Goal: Task Accomplishment & Management: Manage account settings

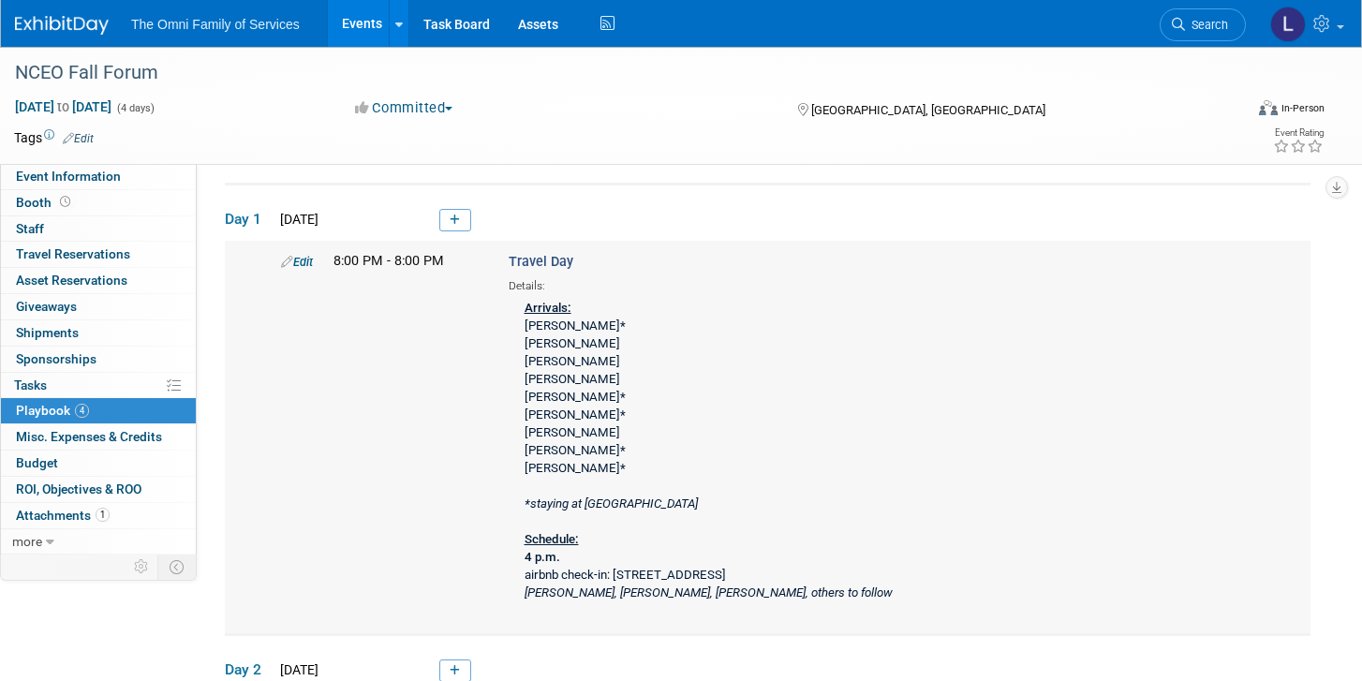
click at [310, 260] on link "Edit" at bounding box center [297, 262] width 32 height 14
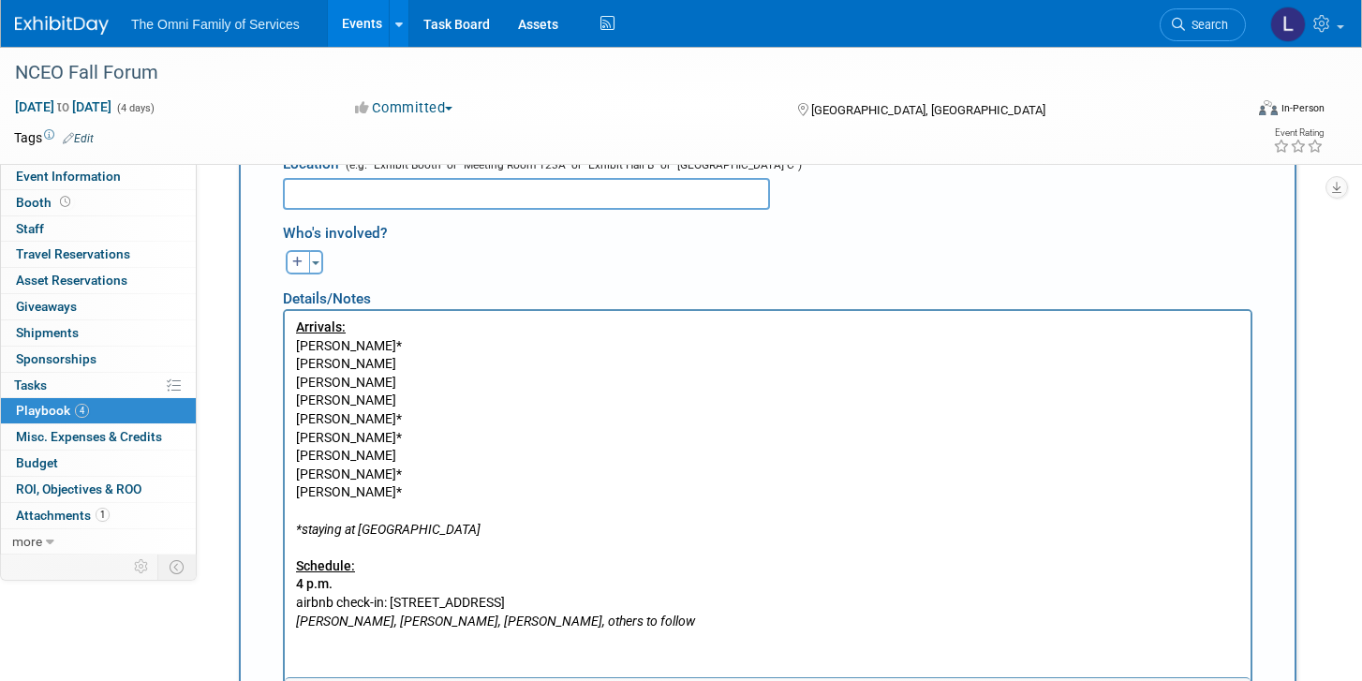
scroll to position [589, 0]
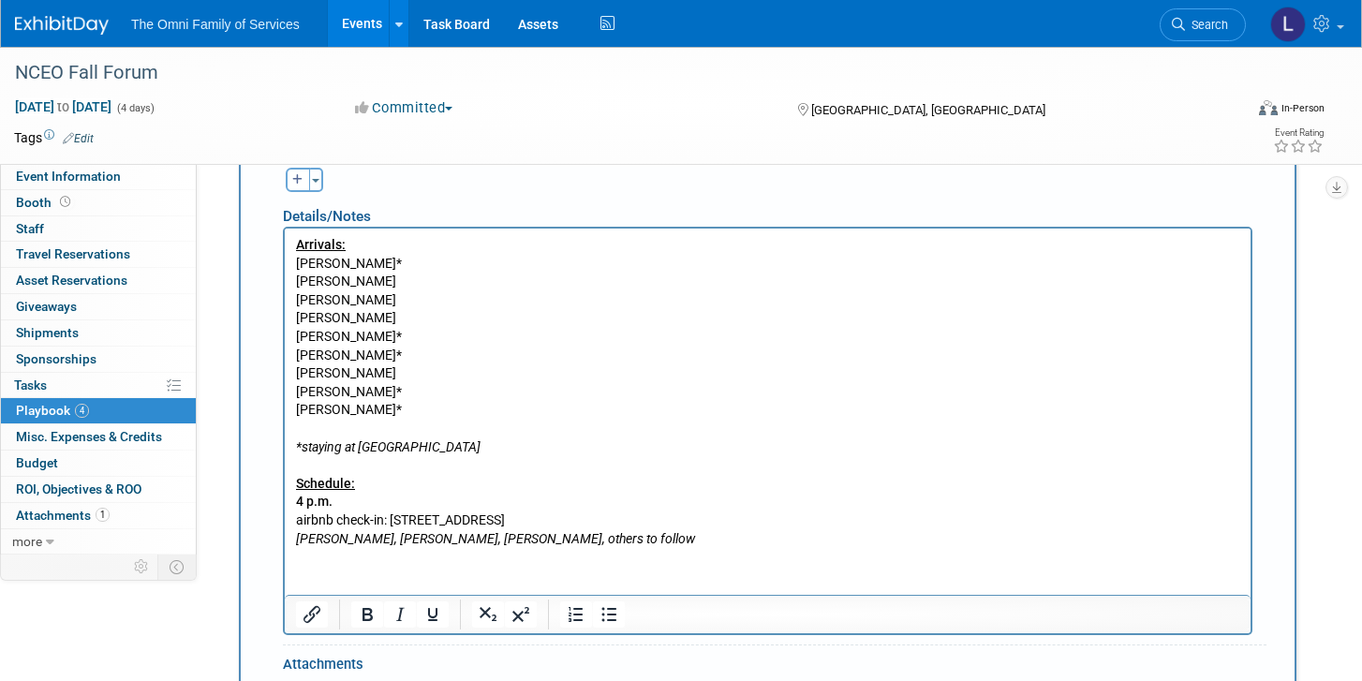
drag, startPoint x: 413, startPoint y: 390, endPoint x: 389, endPoint y: 390, distance: 24.4
click at [389, 390] on p "Arrivals: [PERSON_NAME]* [PERSON_NAME] [PERSON_NAME] [PERSON_NAME] [PERSON_NAME…" at bounding box center [768, 392] width 944 height 312
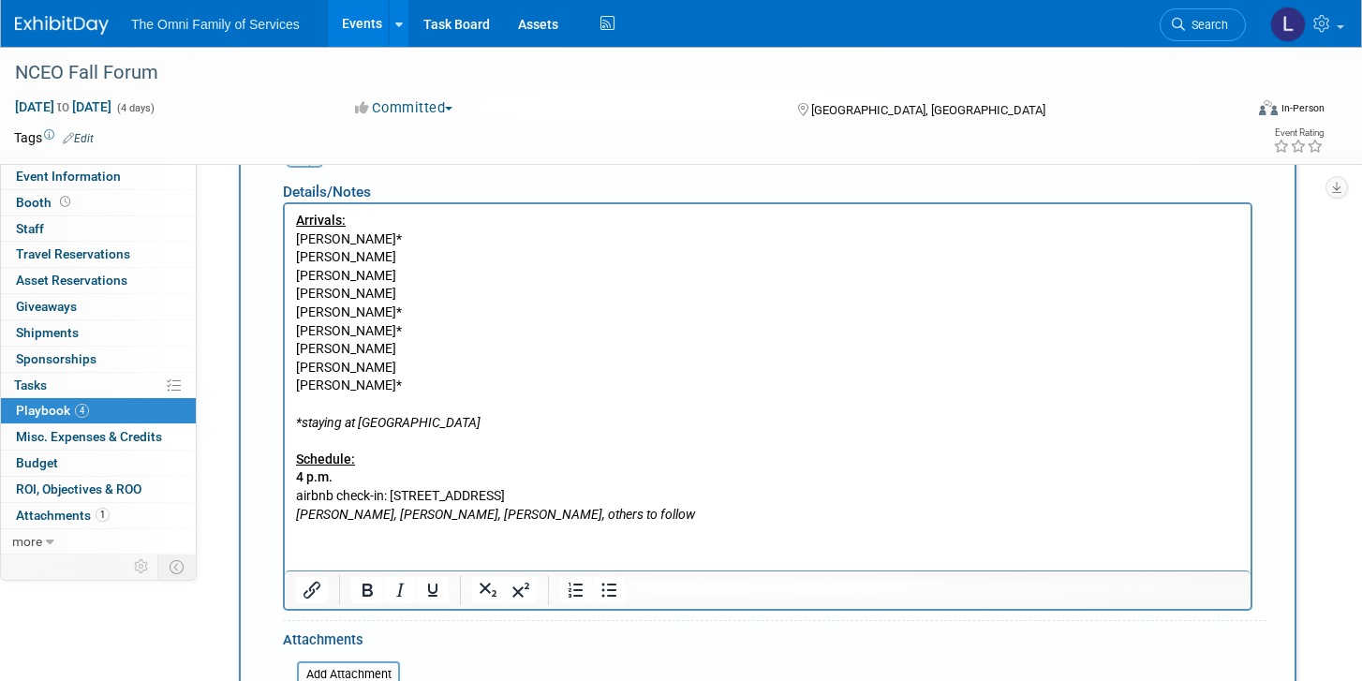
scroll to position [608, 0]
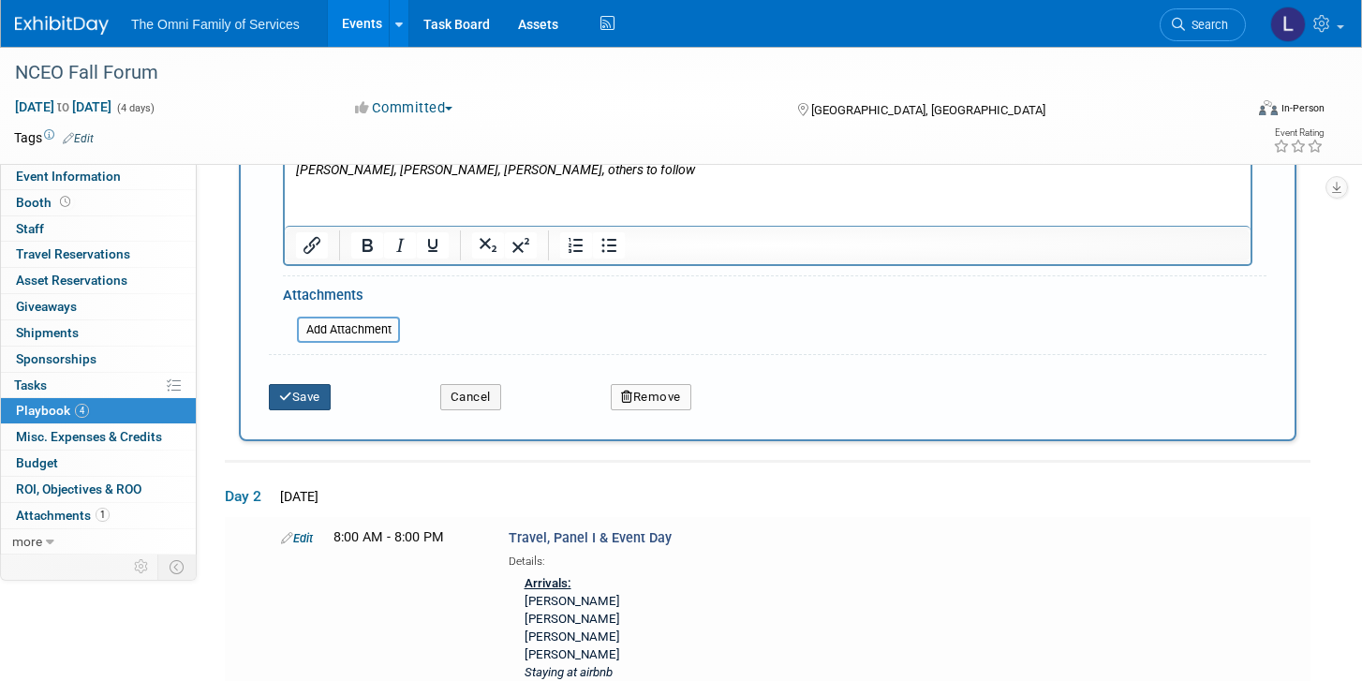
click at [281, 398] on icon "submit" at bounding box center [285, 397] width 13 height 12
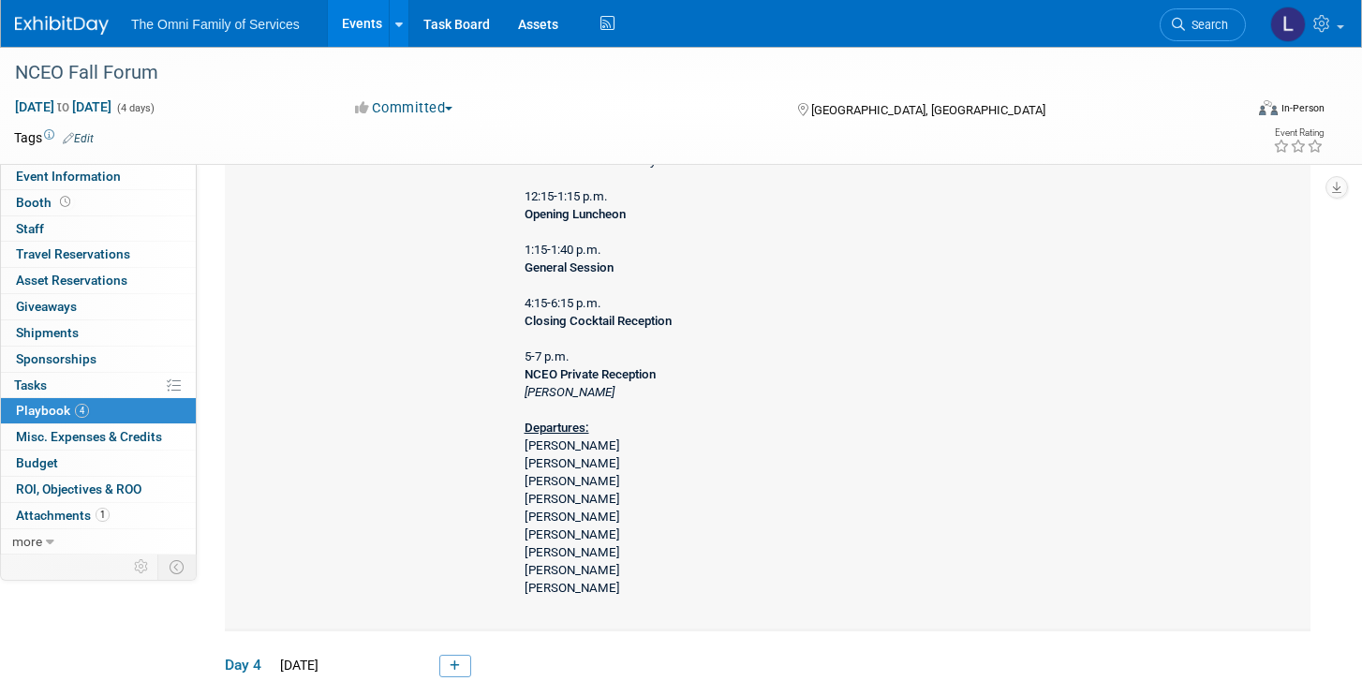
scroll to position [2147, 0]
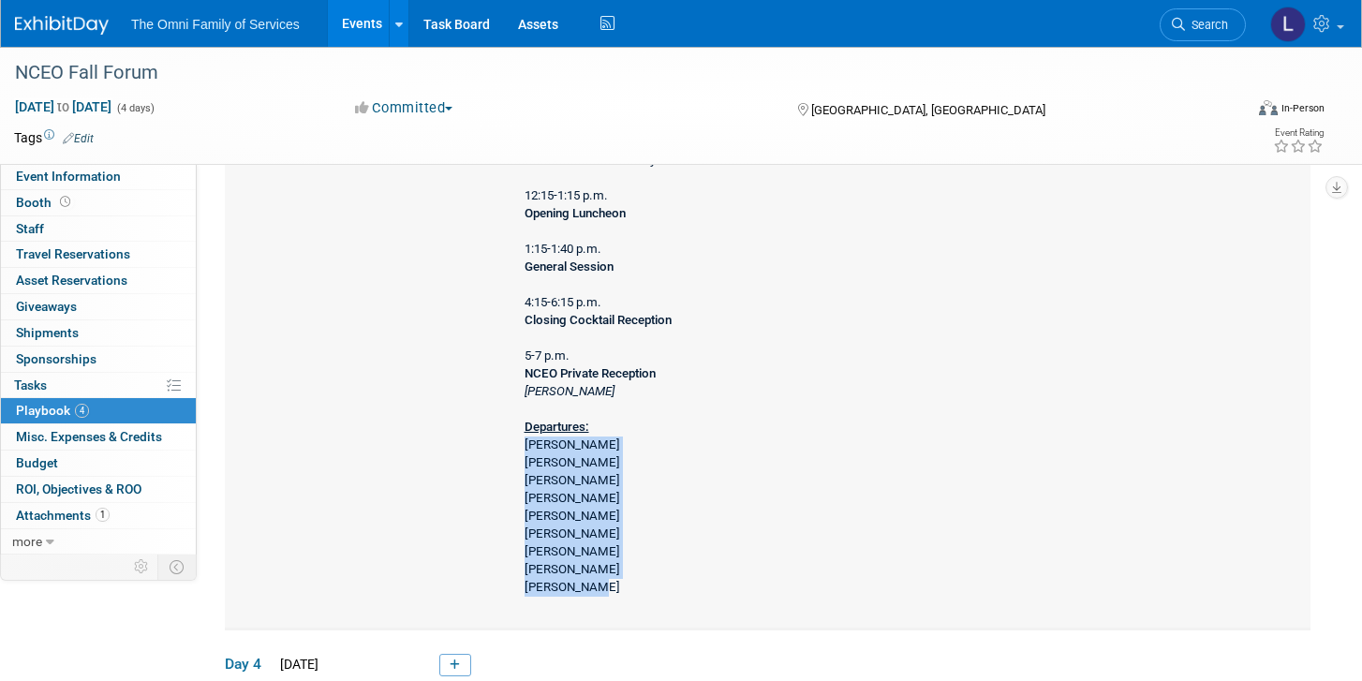
drag, startPoint x: 527, startPoint y: 425, endPoint x: 614, endPoint y: 572, distance: 170.5
click at [614, 572] on div "Schedule: 7:45-8:30 a.m. Opening Breakfast 8:30-9:30 a.m. Opening General Sessi…" at bounding box center [757, 259] width 497 height 689
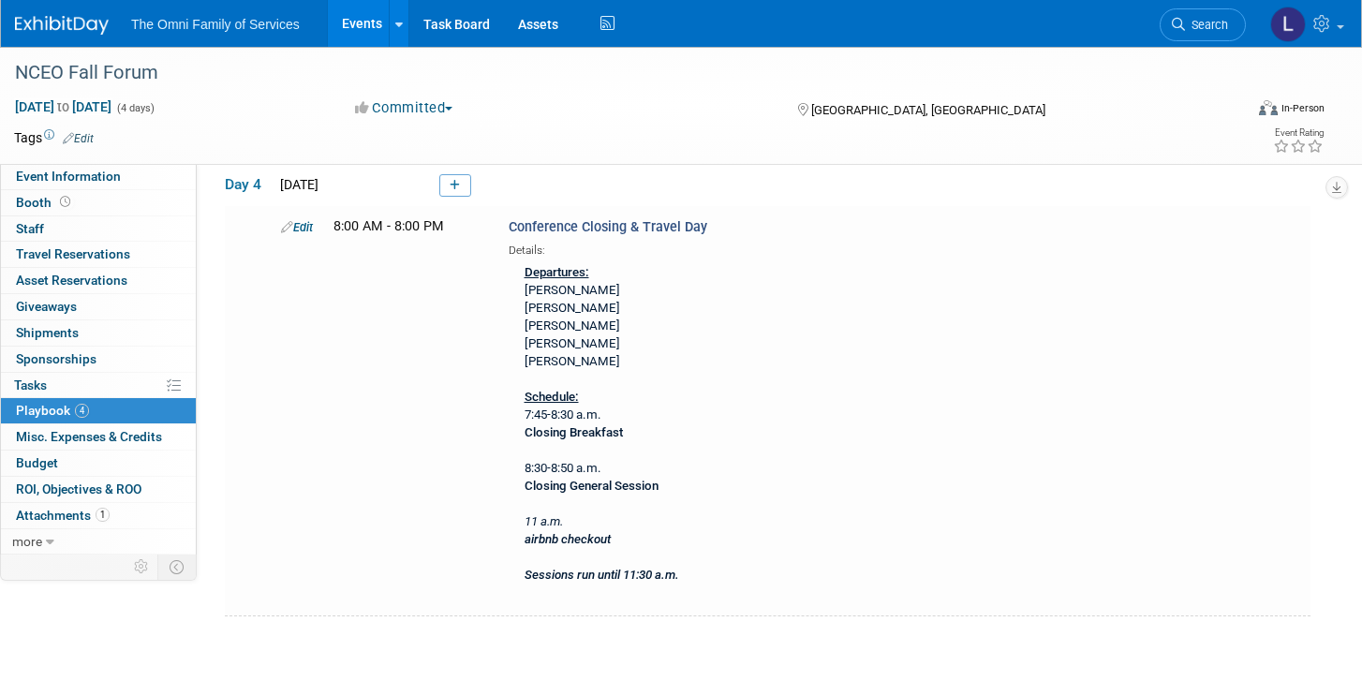
scroll to position [2630, 0]
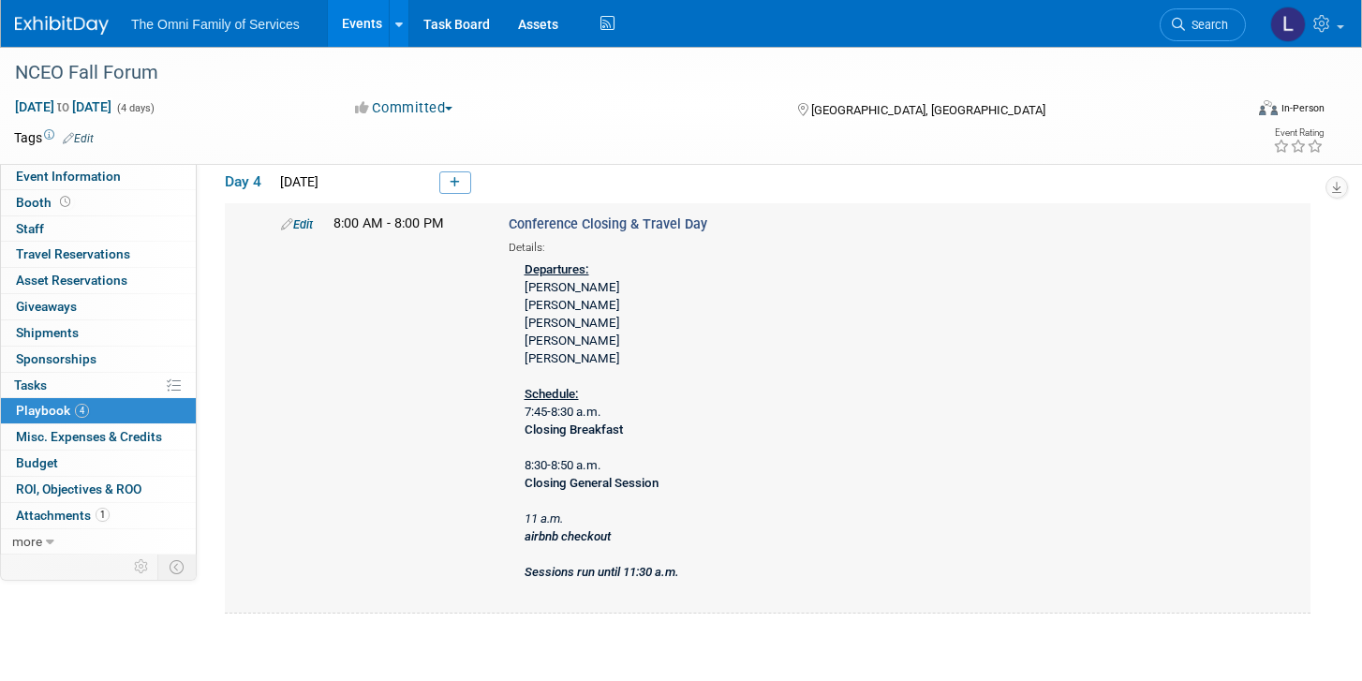
click at [555, 325] on div "Departures: [PERSON_NAME] [PERSON_NAME] [PERSON_NAME] [PERSON_NAME] [PERSON_NAM…" at bounding box center [757, 423] width 497 height 334
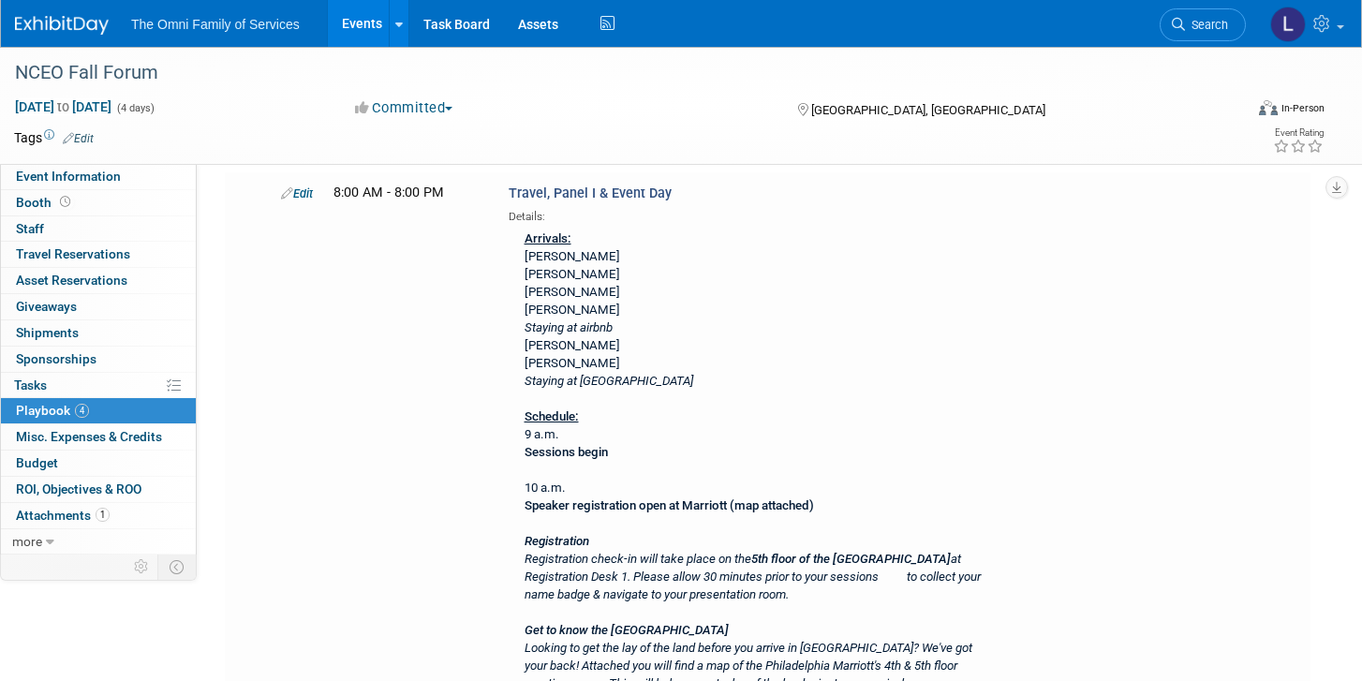
scroll to position [571, 0]
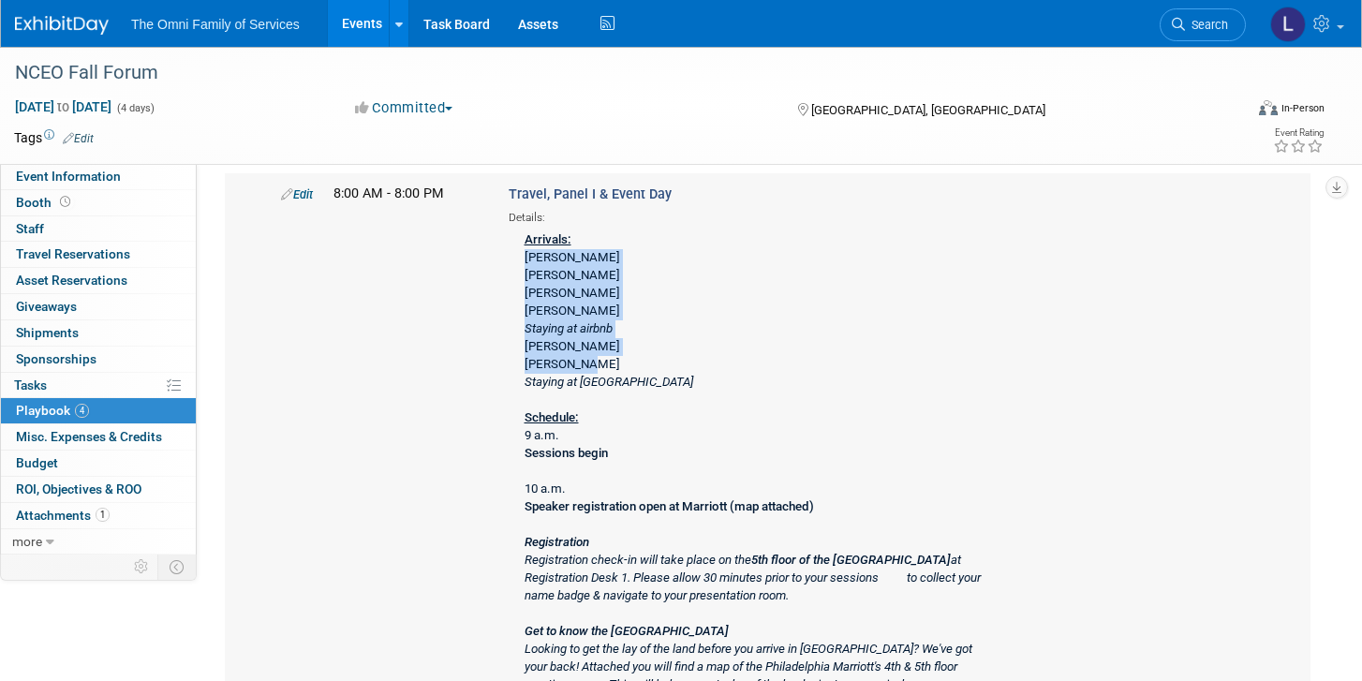
drag, startPoint x: 526, startPoint y: 254, endPoint x: 626, endPoint y: 356, distance: 143.1
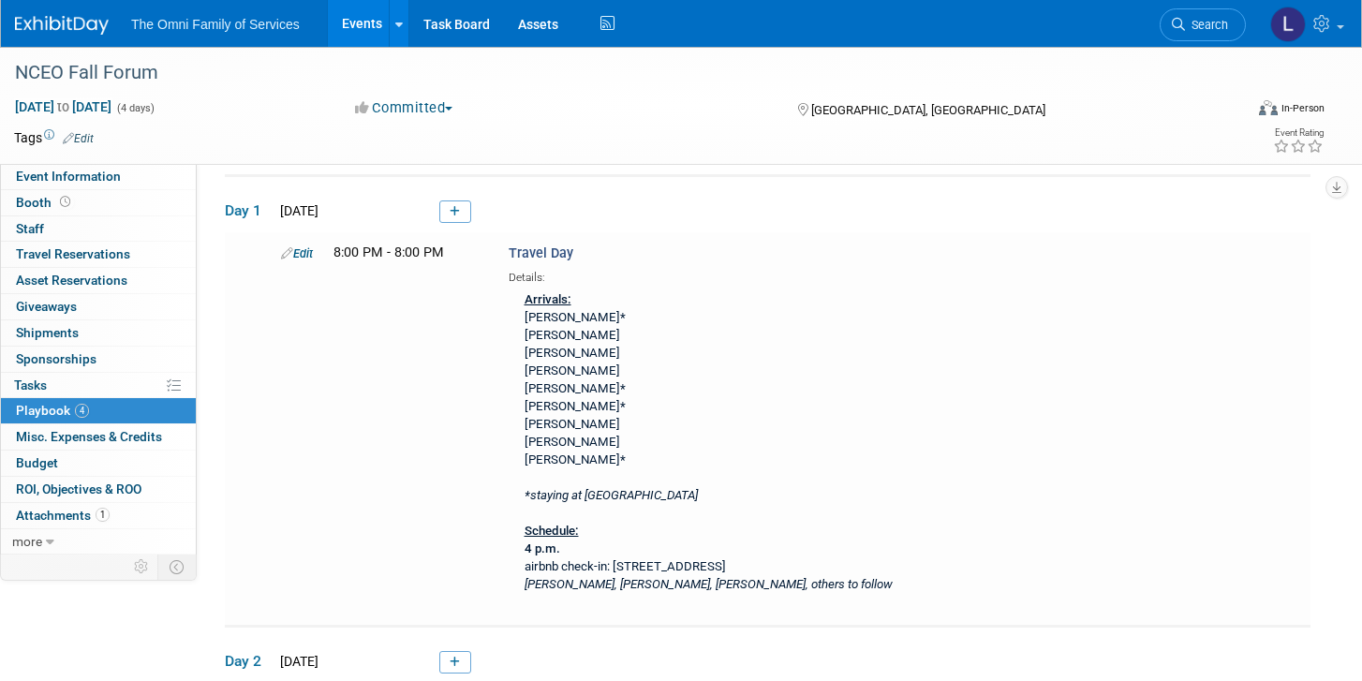
scroll to position [43, 0]
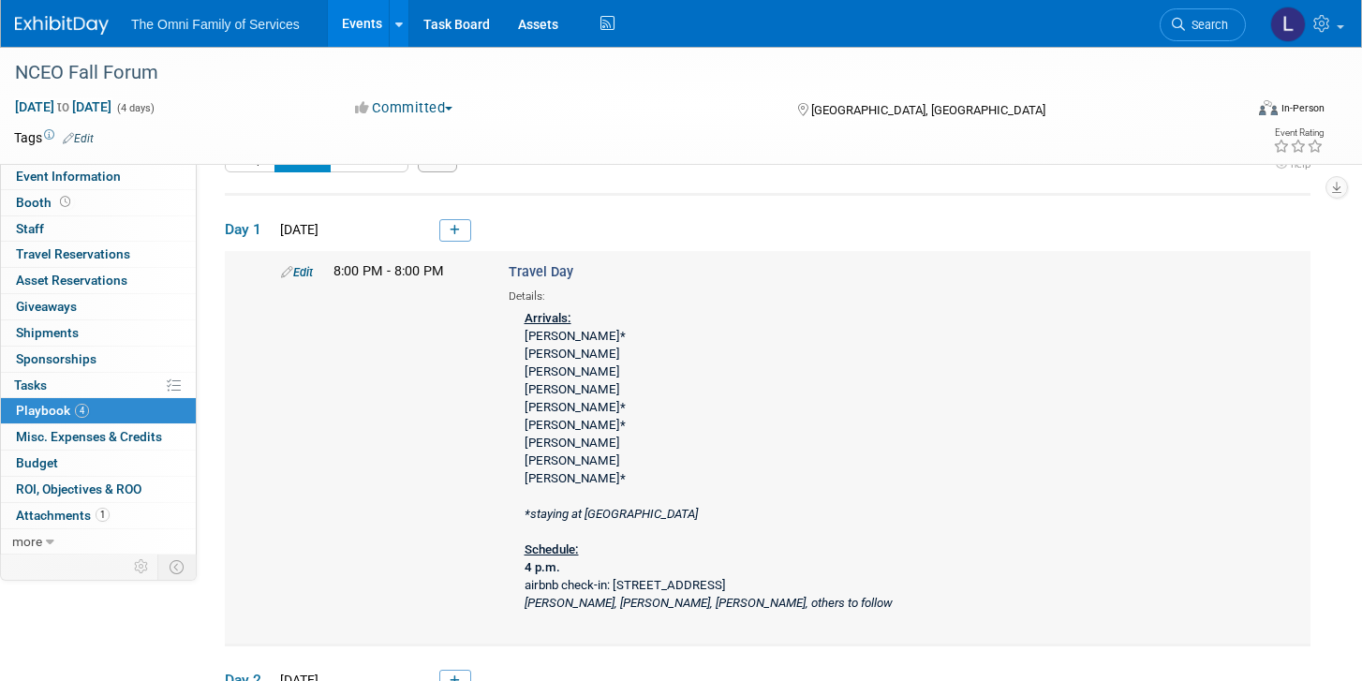
click at [297, 280] on div "Edit" at bounding box center [293, 271] width 52 height 19
click at [299, 276] on link "Edit" at bounding box center [297, 272] width 32 height 14
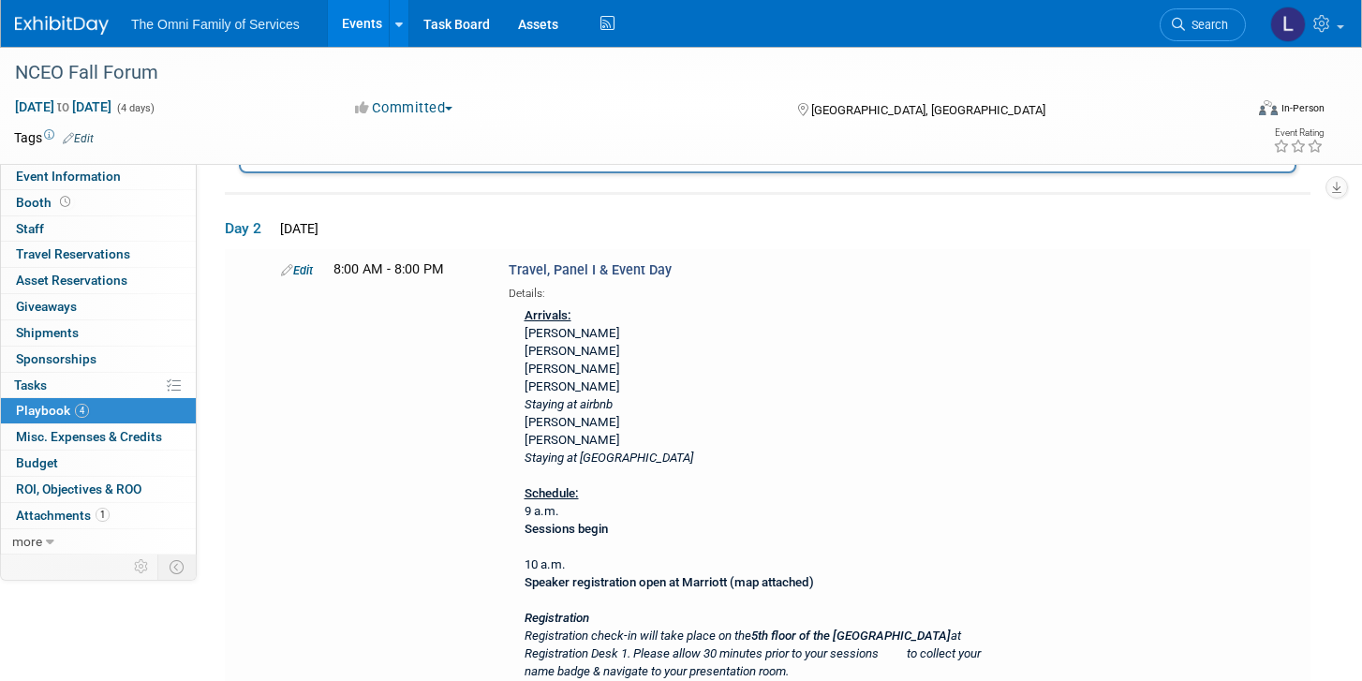
scroll to position [1222, 0]
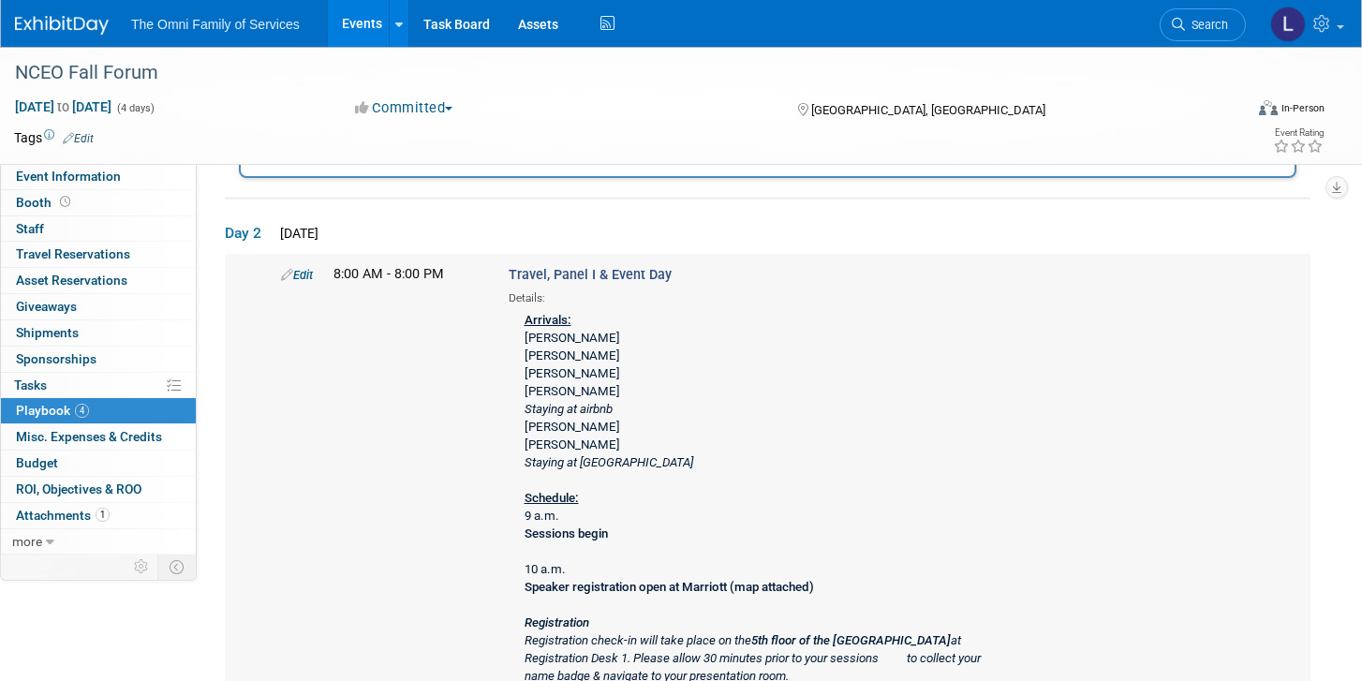
click at [308, 269] on link "Edit" at bounding box center [297, 275] width 32 height 14
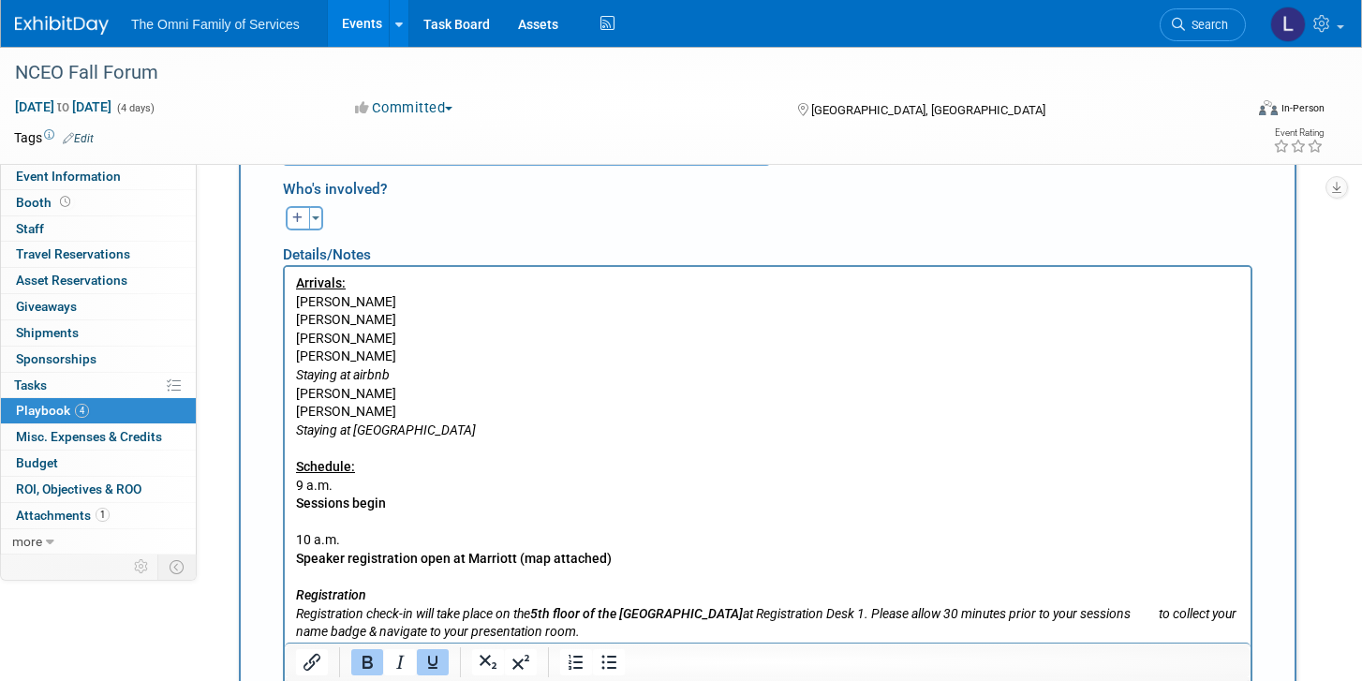
scroll to position [1762, 0]
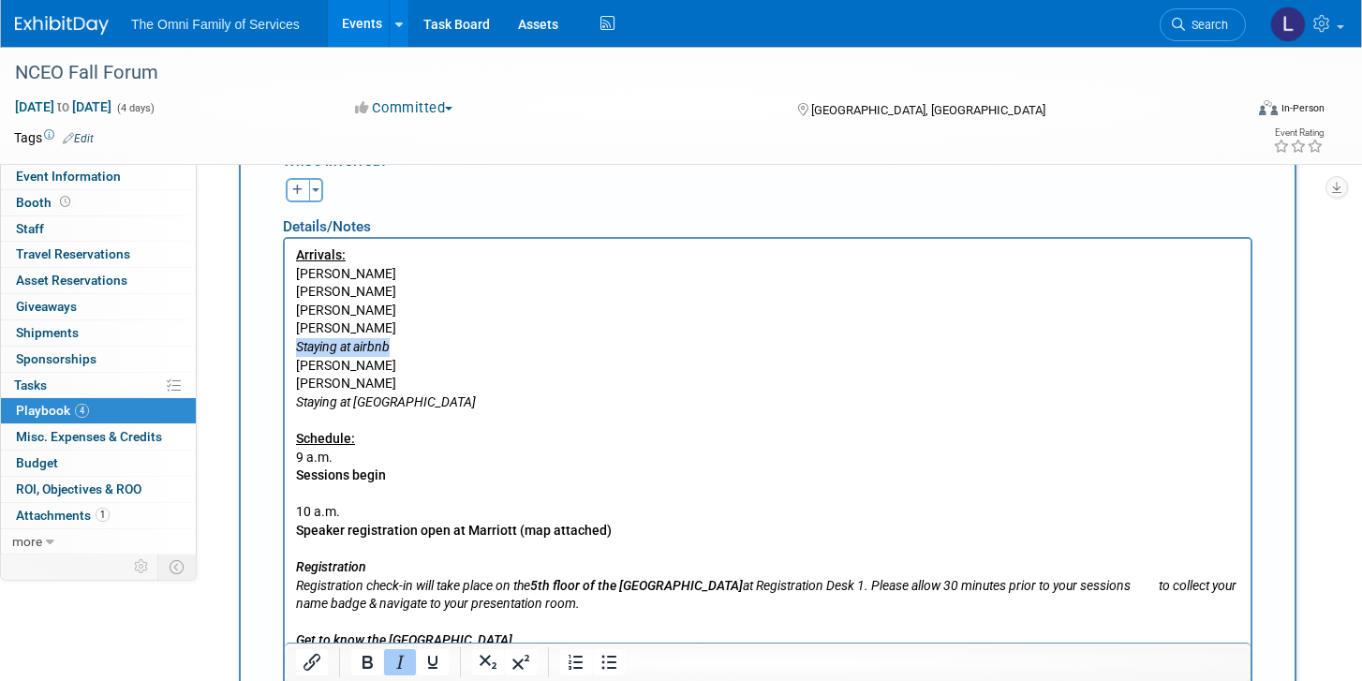
drag, startPoint x: 414, startPoint y: 346, endPoint x: 267, endPoint y: 345, distance: 147.1
click at [393, 343] on p "Arrivals: [PERSON_NAME] [PERSON_NAME] [PERSON_NAME] [PERSON_NAME] Staying at ai…" at bounding box center [768, 483] width 944 height 477
click at [438, 403] on p "Arrivals: [PERSON_NAME] [PERSON_NAME] [PERSON_NAME] [PERSON_NAME] Staying at ai…" at bounding box center [768, 483] width 944 height 477
click at [407, 364] on p "Arrivals: [PERSON_NAME] [PERSON_NAME] [PERSON_NAME] [PERSON_NAME] Staying at ai…" at bounding box center [768, 483] width 944 height 477
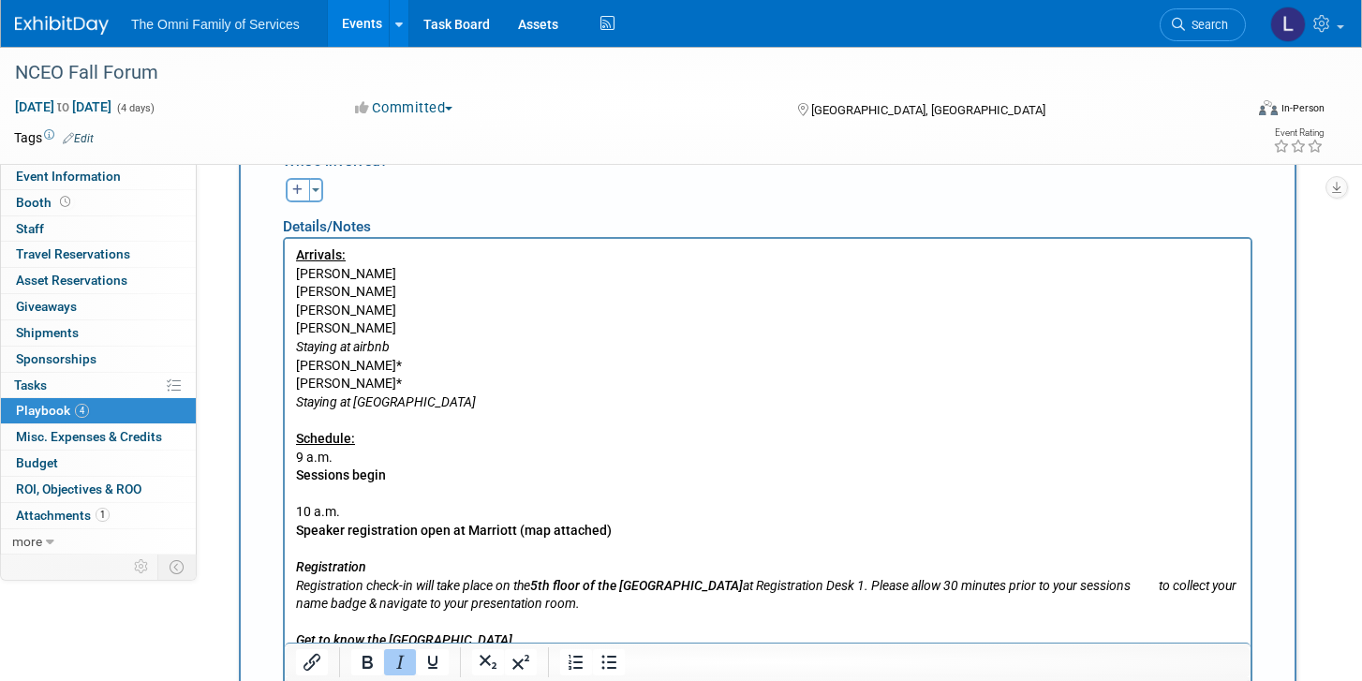
click at [371, 351] on icon "Staying at airbnb" at bounding box center [343, 345] width 94 height 15
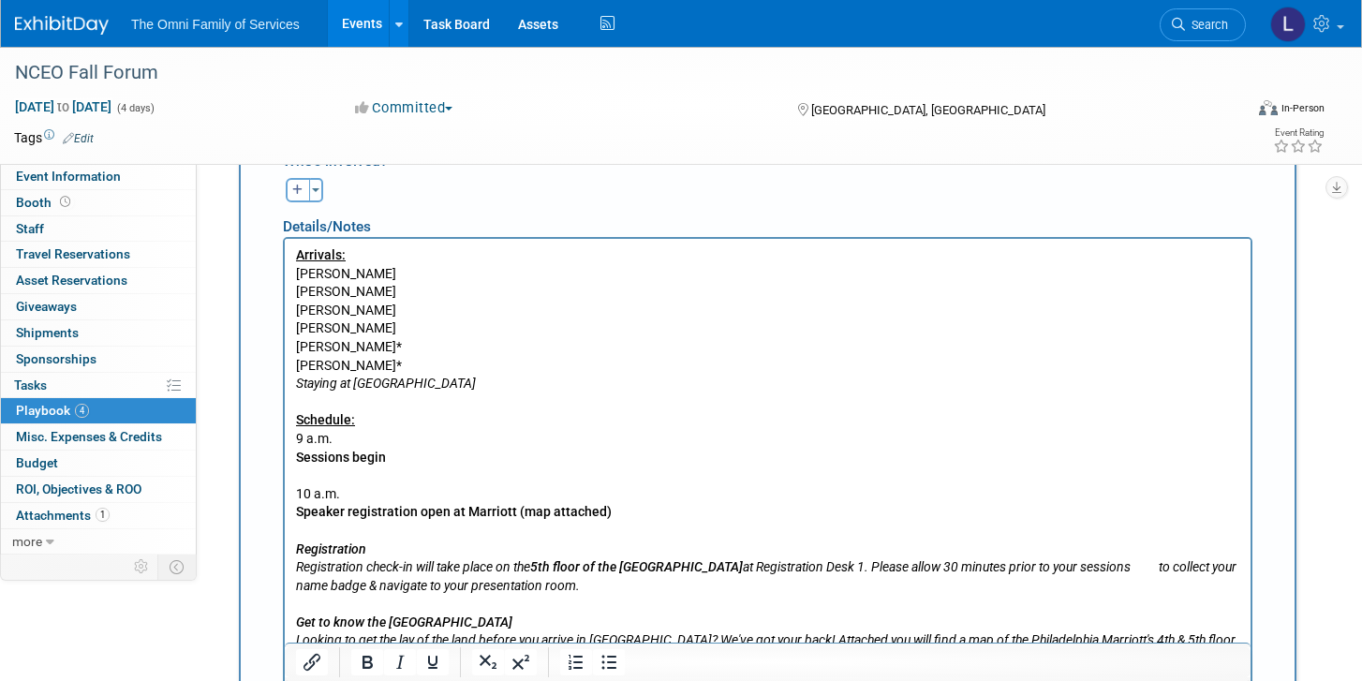
click at [297, 379] on icon "Staying at [GEOGRAPHIC_DATA]" at bounding box center [386, 382] width 180 height 15
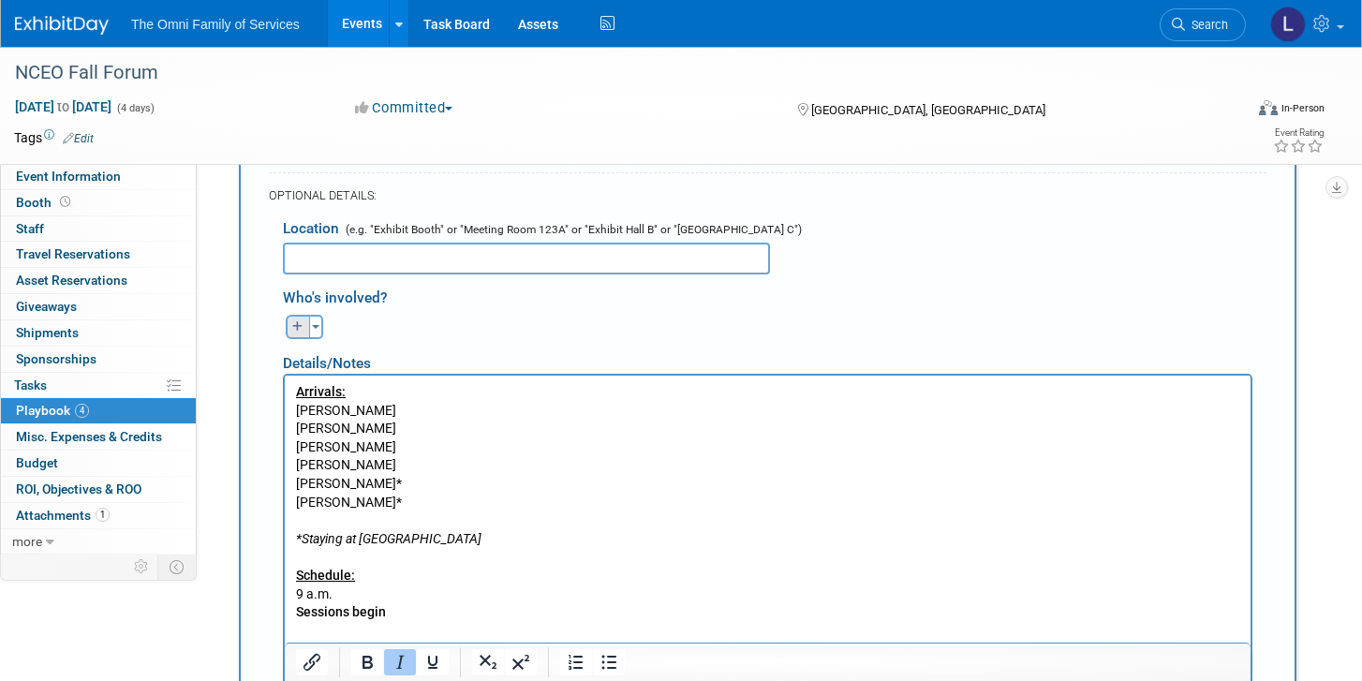
scroll to position [1638, 0]
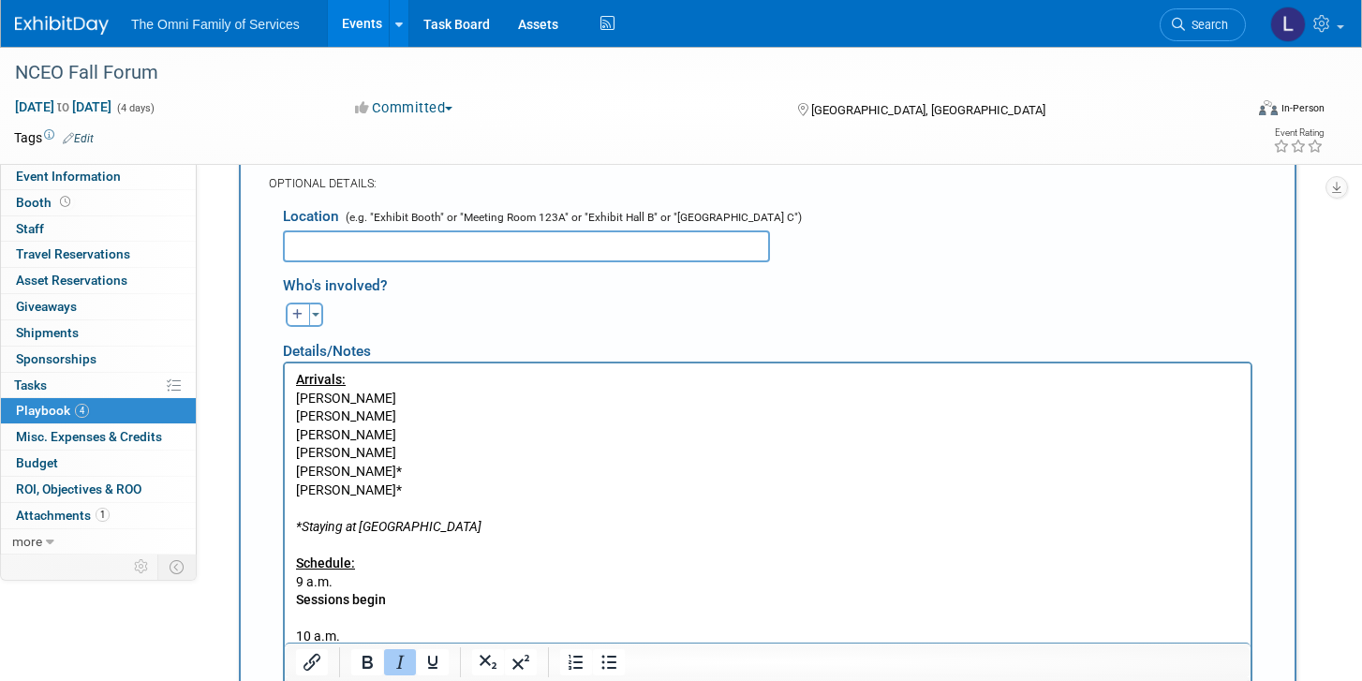
click at [304, 525] on icon "*Staying at [GEOGRAPHIC_DATA]" at bounding box center [389, 525] width 186 height 15
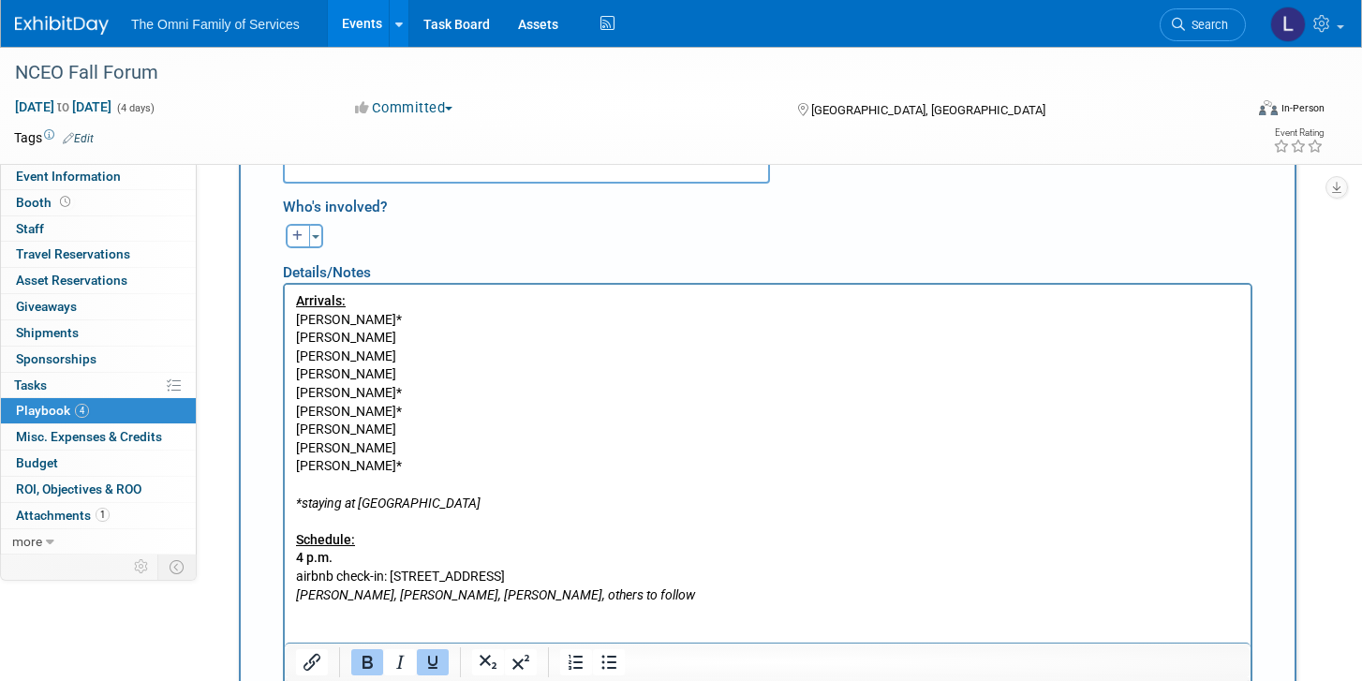
scroll to position [527, 0]
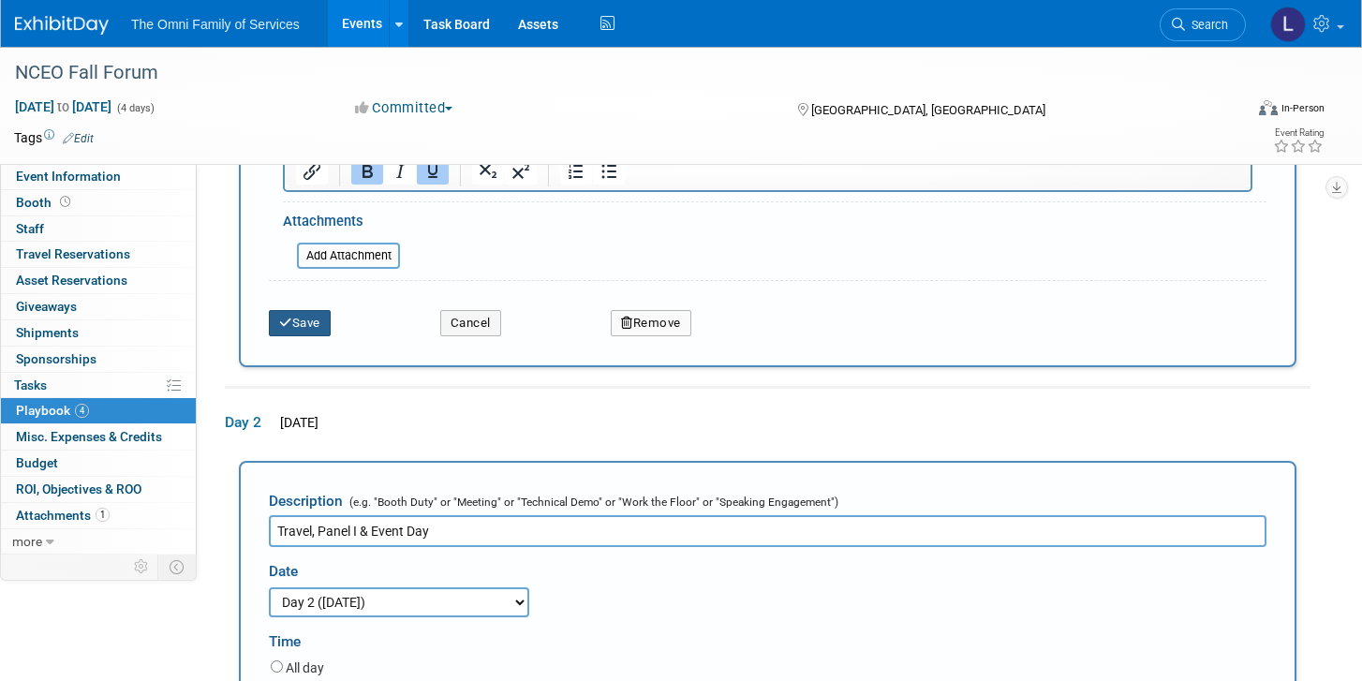
click at [308, 320] on button "Save" at bounding box center [300, 323] width 62 height 26
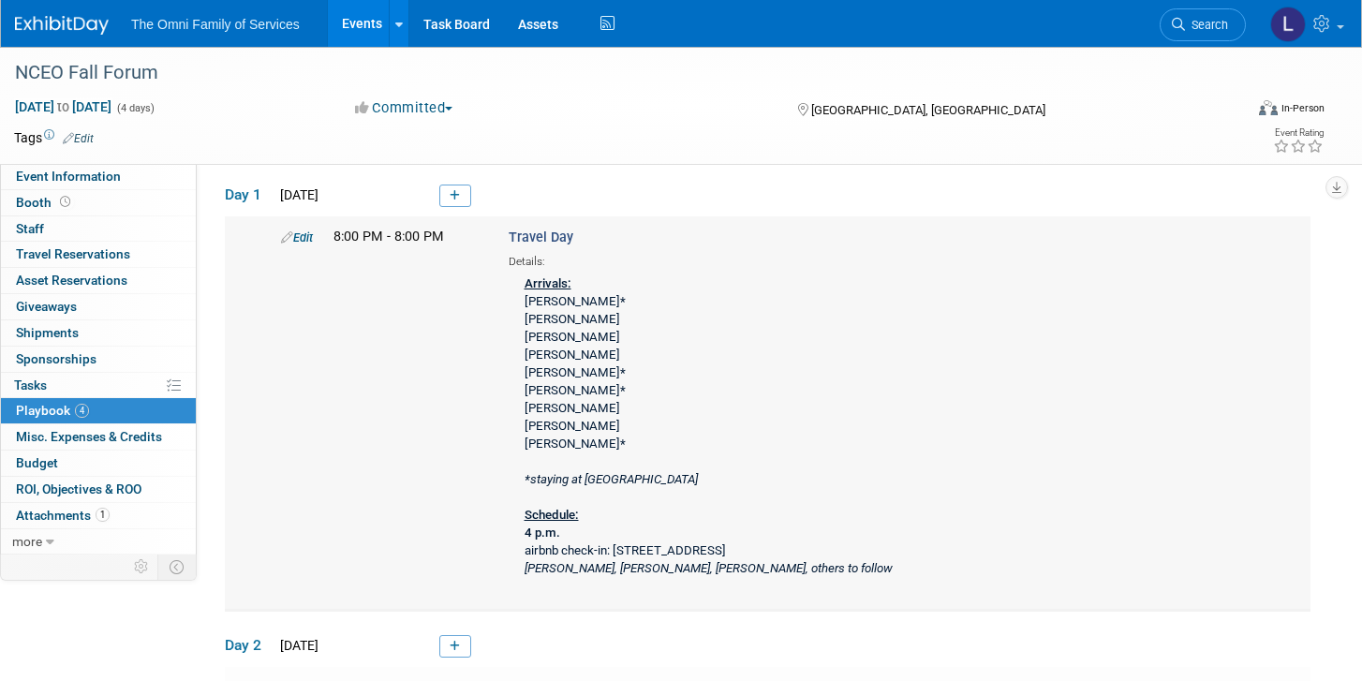
scroll to position [0, 0]
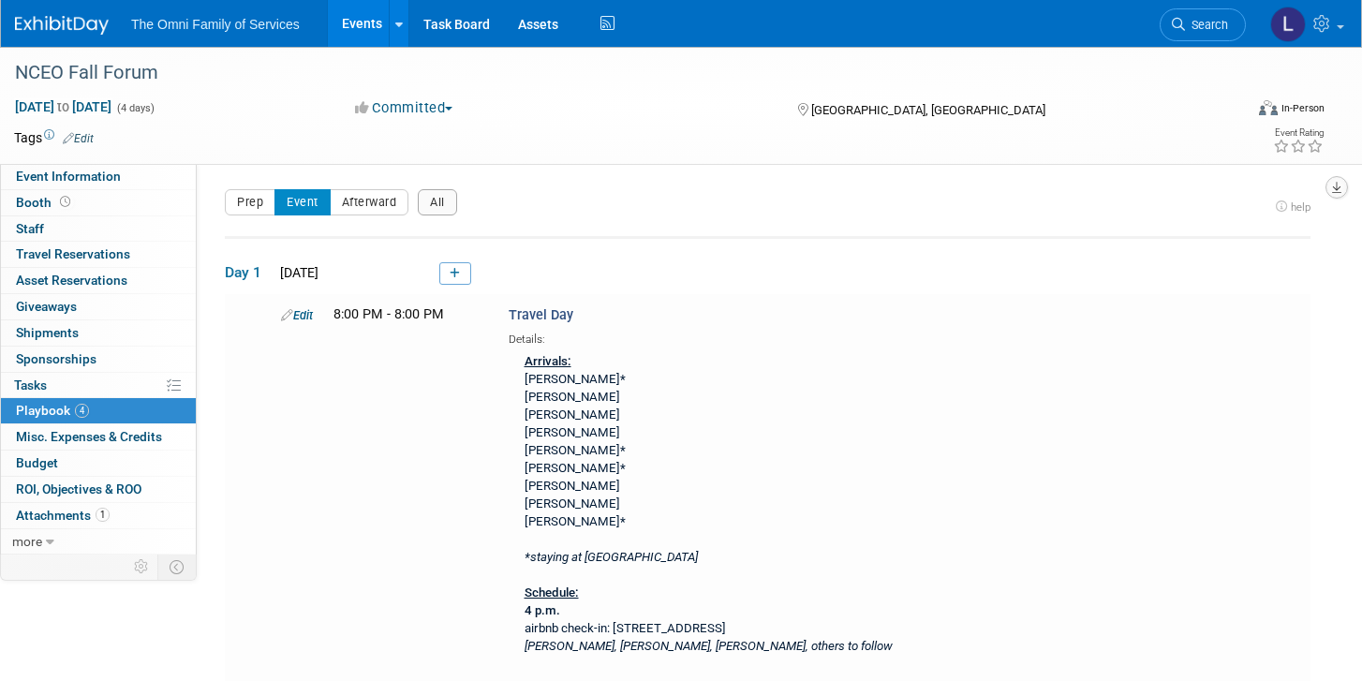
click at [1337, 191] on icon "button" at bounding box center [1336, 188] width 9 height 12
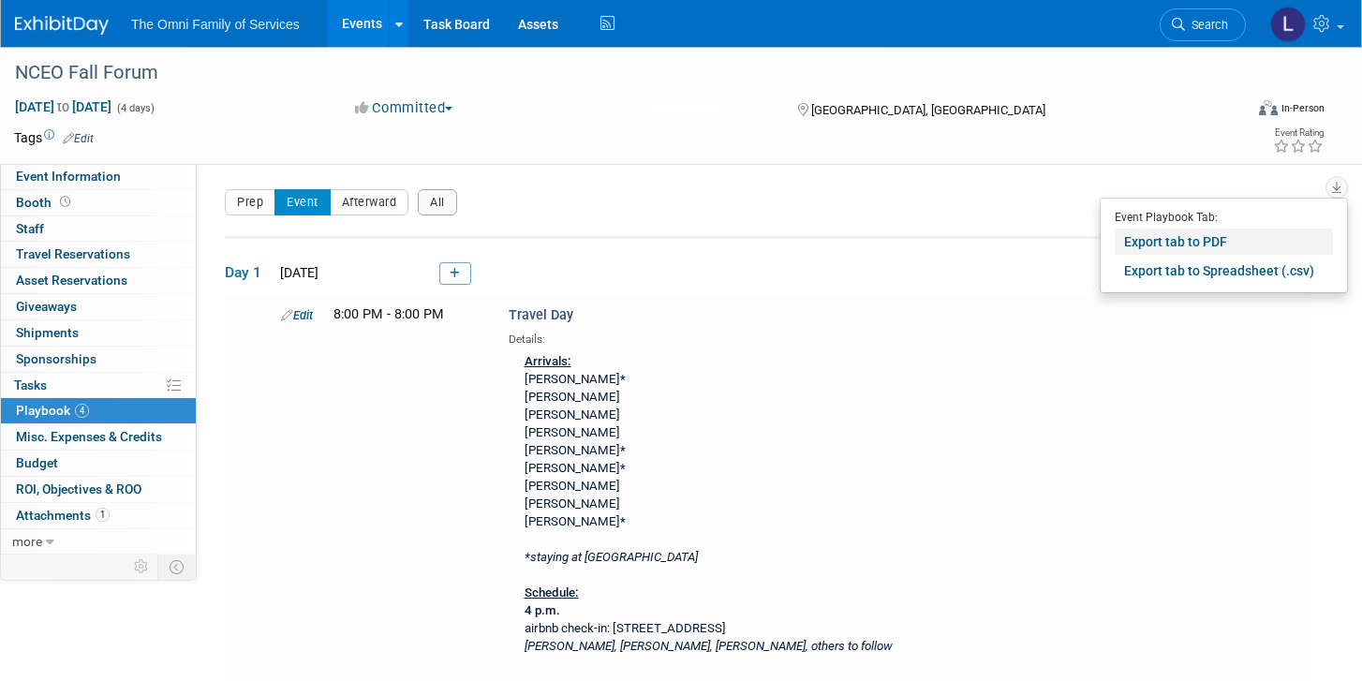
click at [1186, 251] on link "Export tab to PDF" at bounding box center [1224, 242] width 218 height 26
